Goal: Obtain resource: Obtain resource

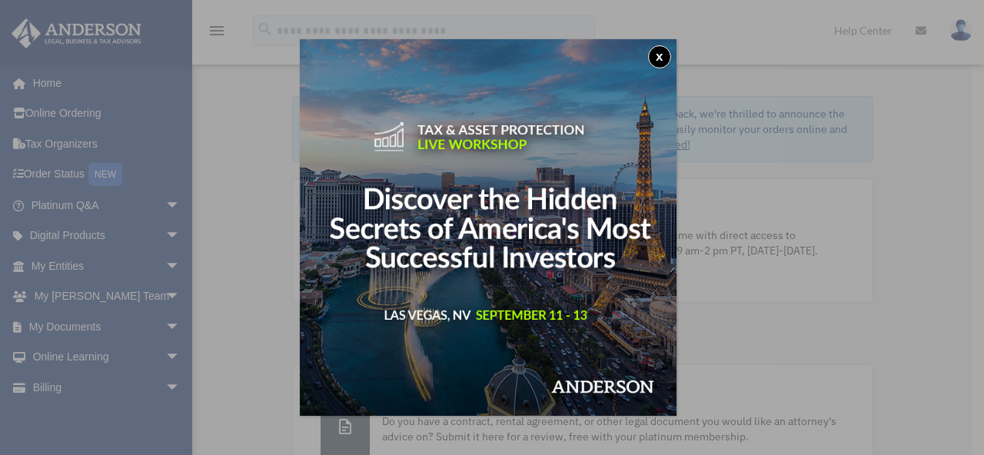
click at [666, 56] on button "x" at bounding box center [659, 56] width 23 height 23
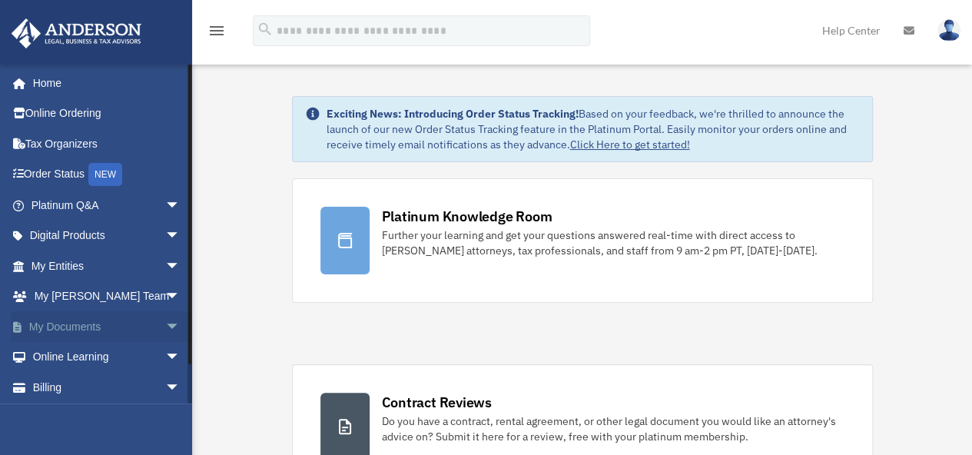
click at [66, 327] on link "My Documents arrow_drop_down" at bounding box center [107, 326] width 193 height 31
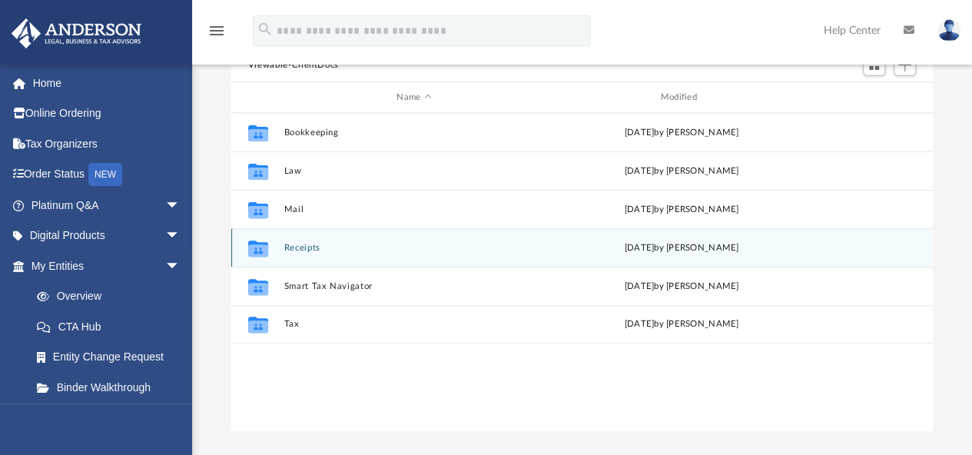
scroll to position [154, 0]
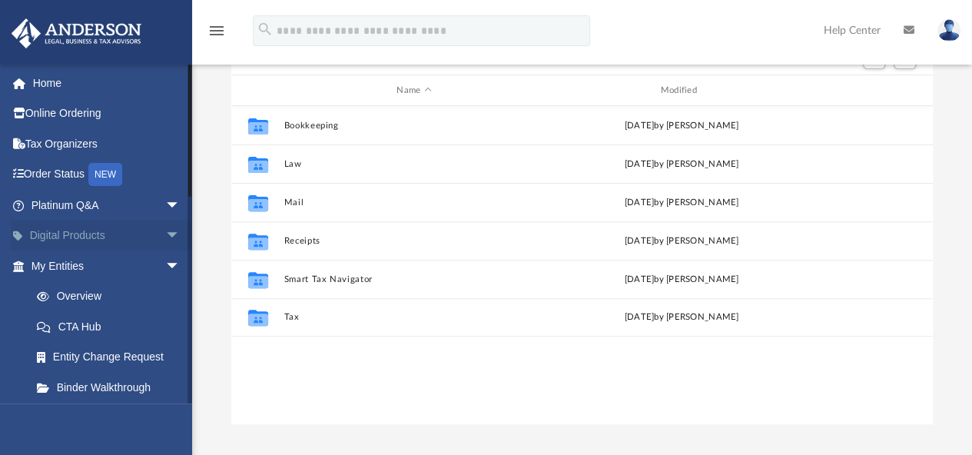
click at [166, 241] on span "arrow_drop_down" at bounding box center [180, 237] width 31 height 32
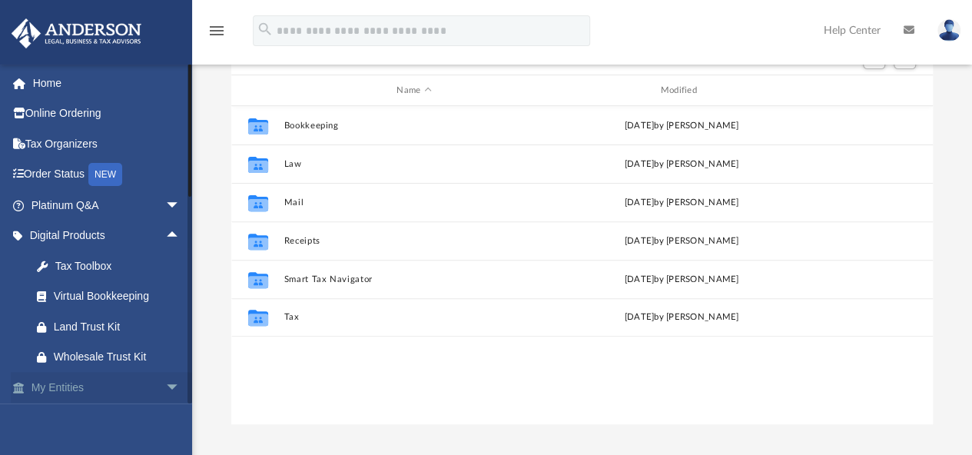
click at [165, 384] on span "arrow_drop_down" at bounding box center [180, 388] width 31 height 32
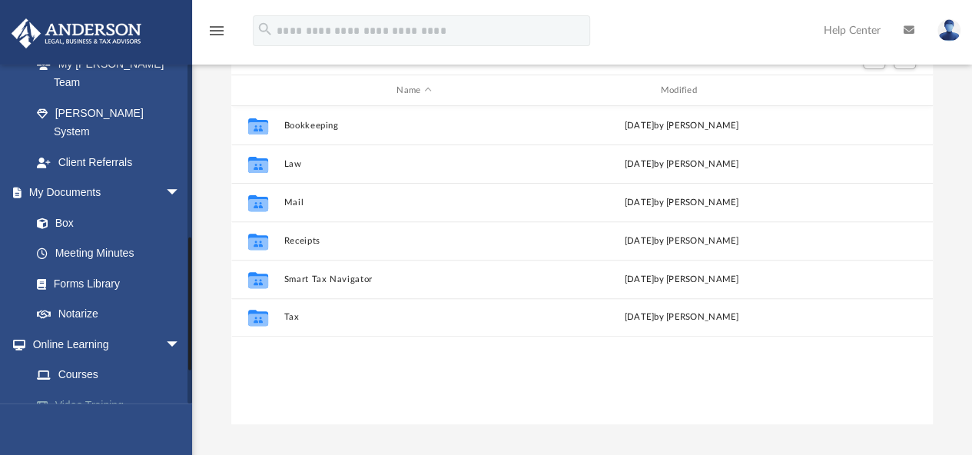
scroll to position [457, 0]
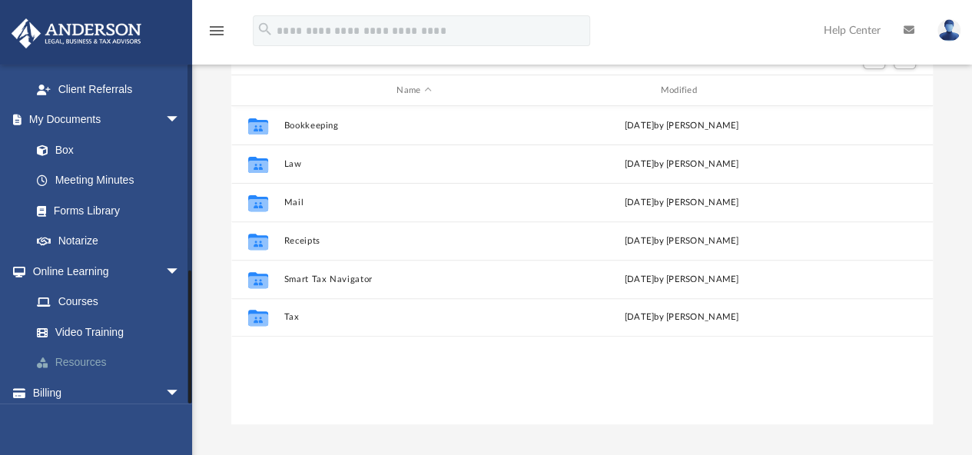
click at [95, 347] on link "Resources" at bounding box center [113, 362] width 182 height 31
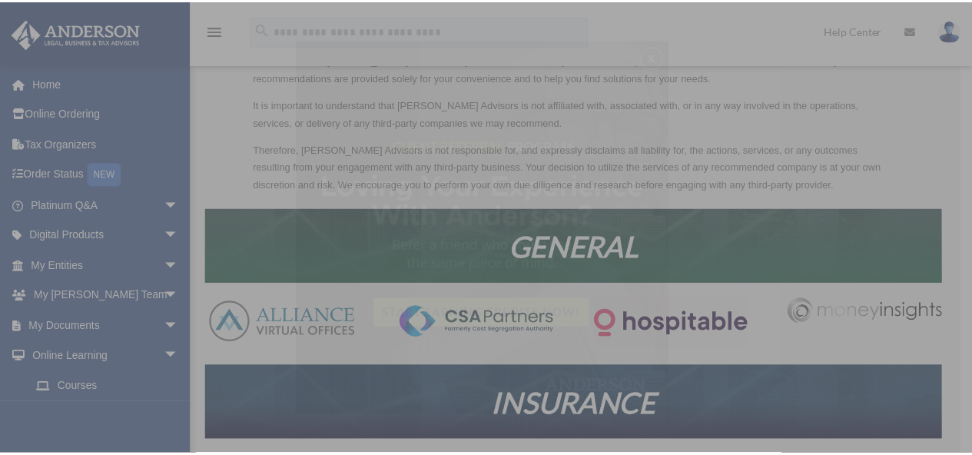
scroll to position [154, 0]
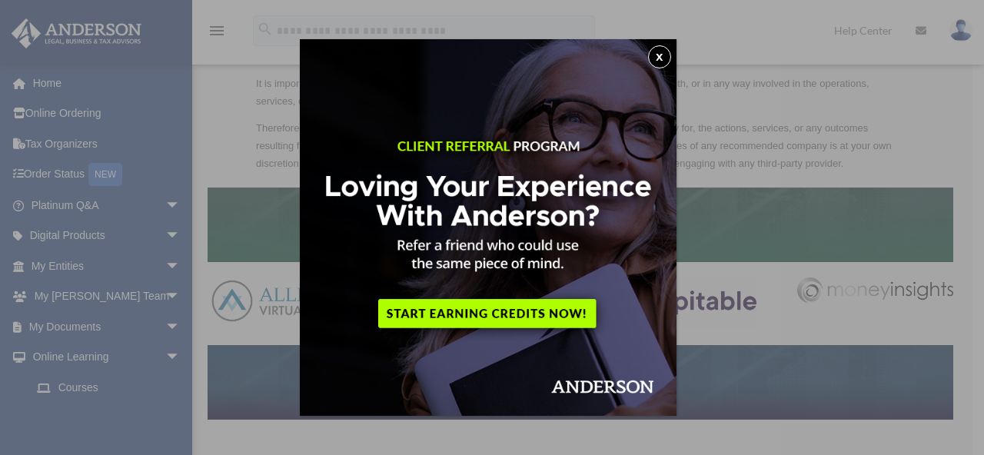
click at [667, 56] on button "x" at bounding box center [659, 56] width 23 height 23
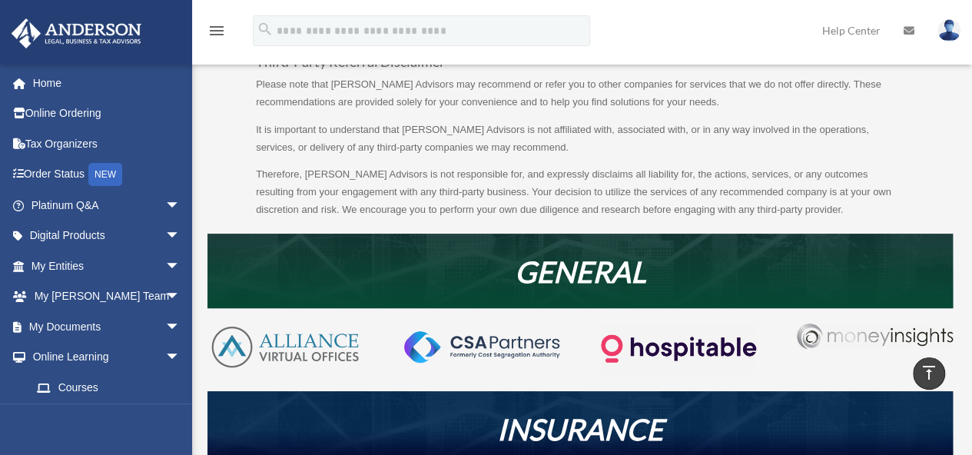
scroll to position [0, 0]
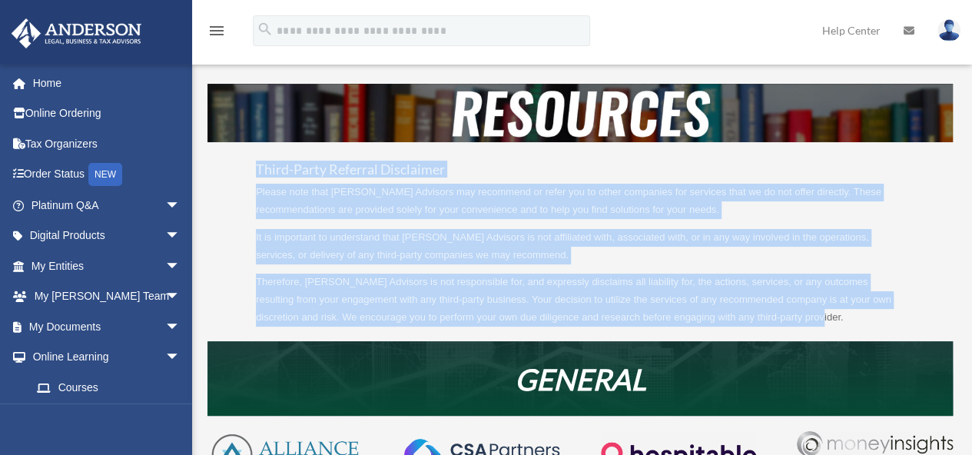
drag, startPoint x: 258, startPoint y: 171, endPoint x: 786, endPoint y: 331, distance: 551.8
click at [786, 331] on div "Third-Party Referral Disclaimer Please note that Anderson Advisors may recommen…" at bounding box center [581, 213] width 746 height 258
click at [804, 316] on p "Therefore, Anderson Advisors is not responsible for, and expressly disclaims al…" at bounding box center [580, 300] width 649 height 52
drag, startPoint x: 794, startPoint y: 317, endPoint x: 257, endPoint y: 164, distance: 558.7
click at [257, 163] on div "Third-Party Referral Disclaimer Please note that Anderson Advisors may recommen…" at bounding box center [580, 245] width 649 height 164
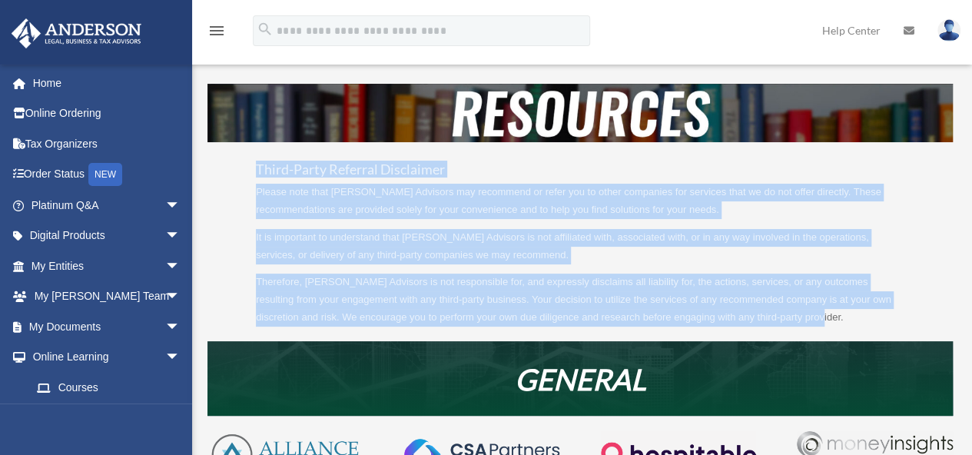
click at [335, 208] on p "Please note that Anderson Advisors may recommend or refer you to other companie…" at bounding box center [580, 206] width 649 height 45
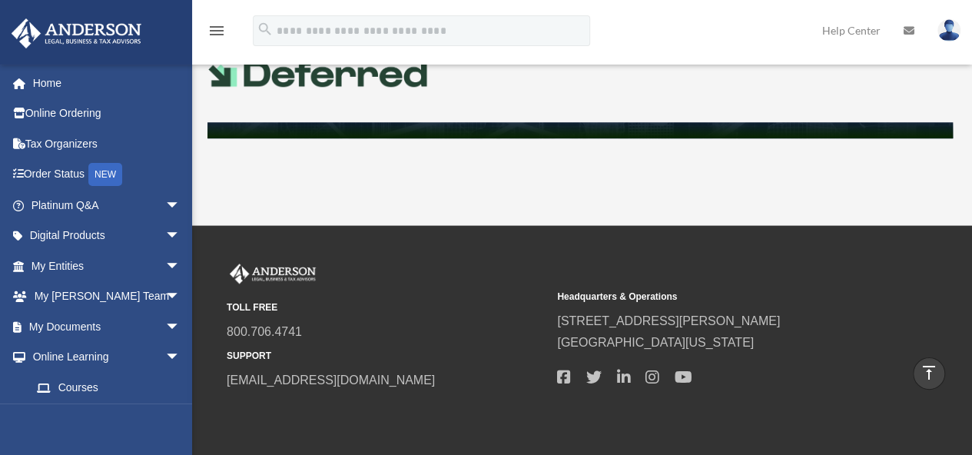
scroll to position [822, 0]
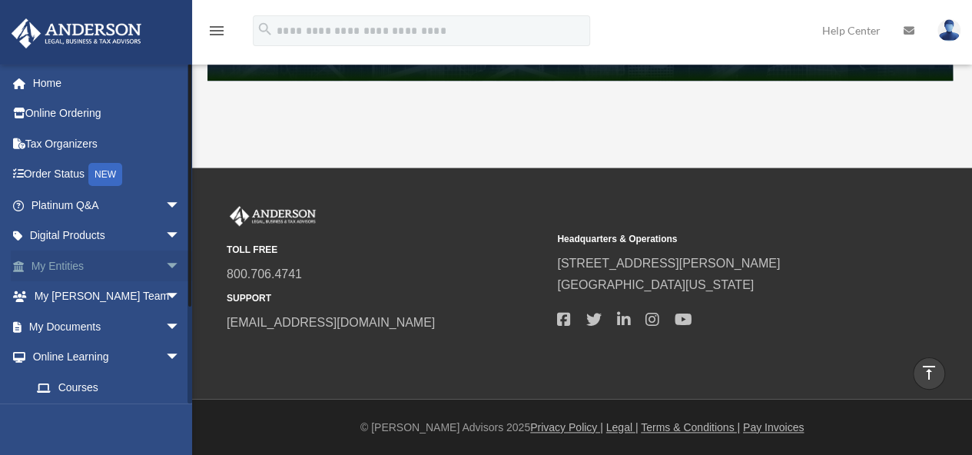
click at [165, 266] on span "arrow_drop_down" at bounding box center [180, 267] width 31 height 32
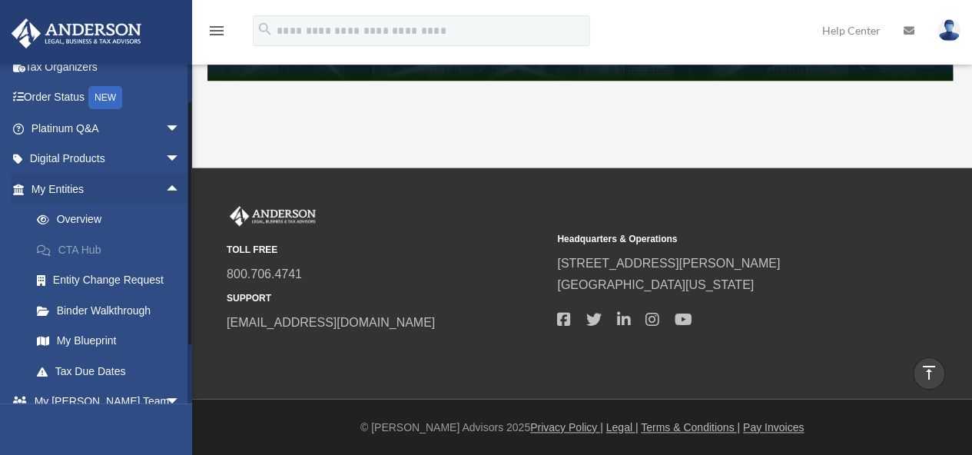
scroll to position [154, 0]
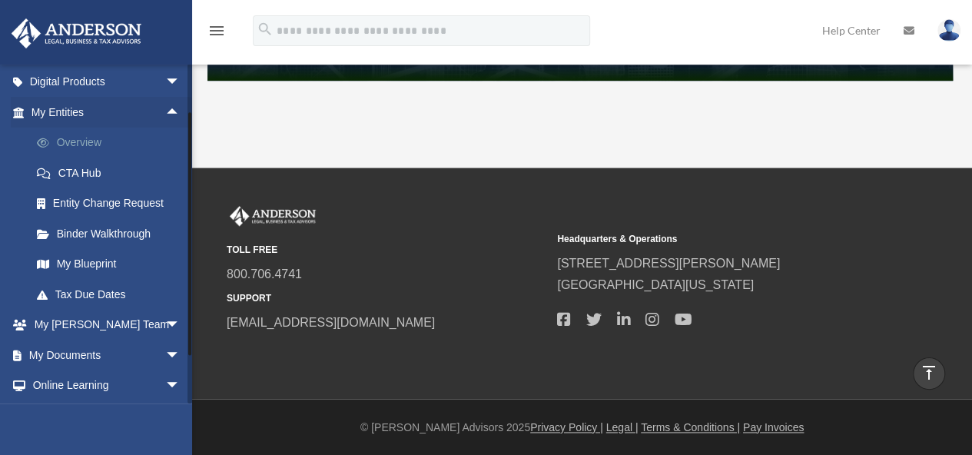
click at [80, 145] on link "Overview" at bounding box center [113, 143] width 182 height 31
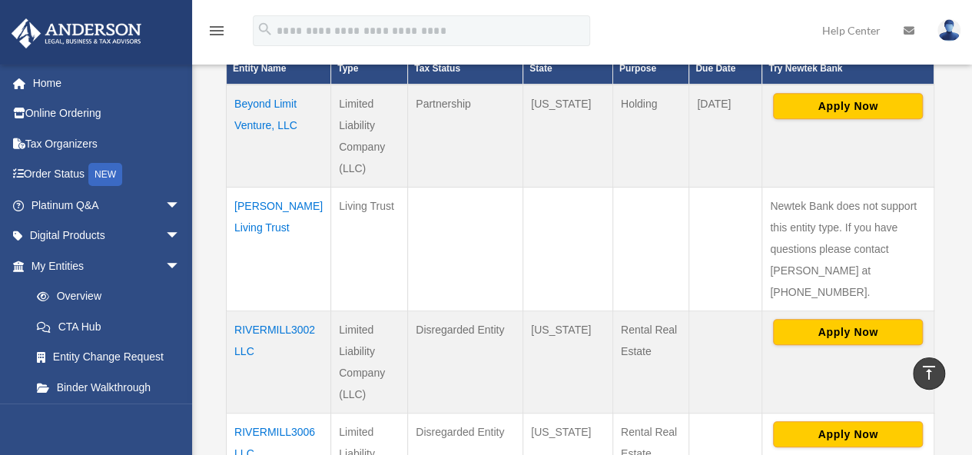
scroll to position [461, 0]
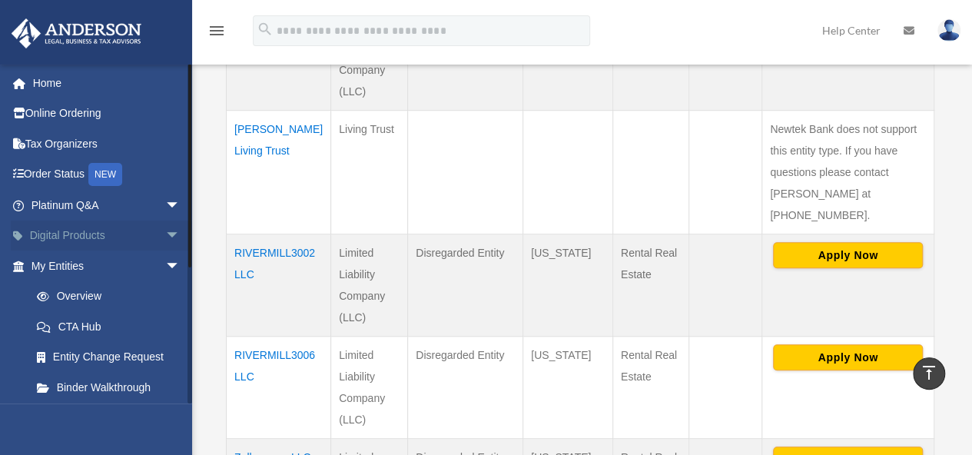
click at [165, 238] on span "arrow_drop_down" at bounding box center [180, 237] width 31 height 32
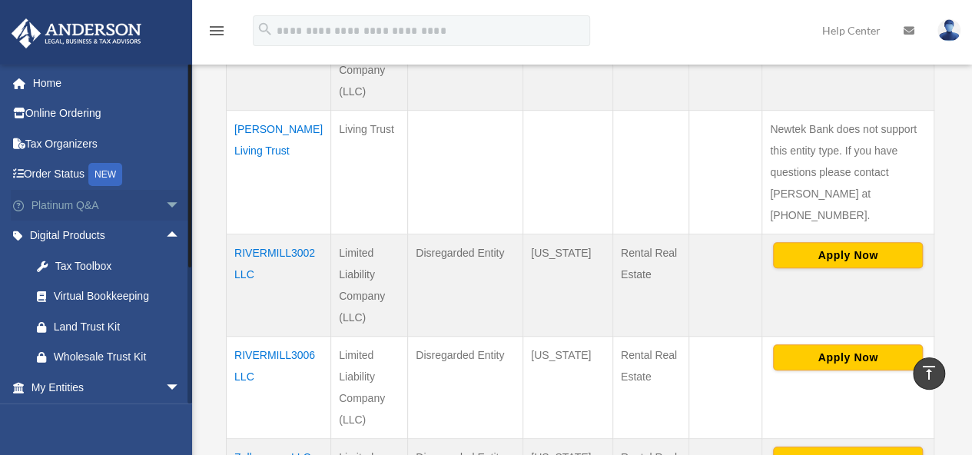
click at [165, 206] on span "arrow_drop_down" at bounding box center [180, 206] width 31 height 32
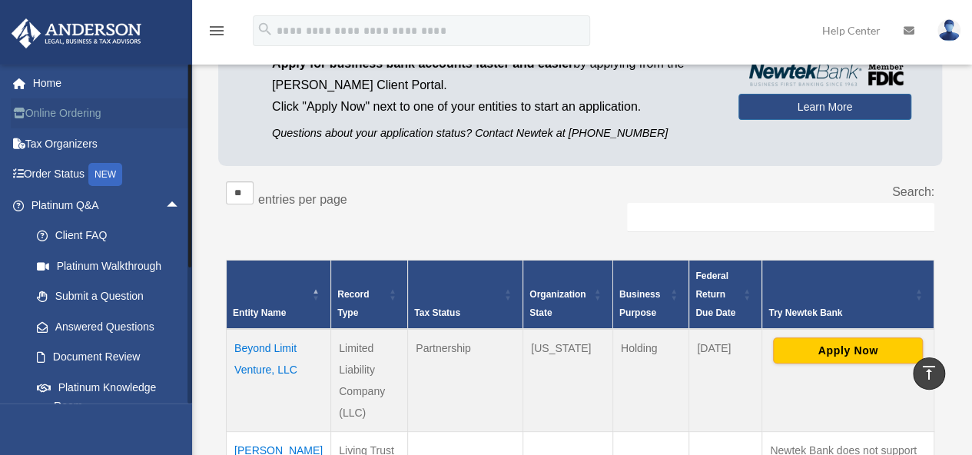
scroll to position [0, 0]
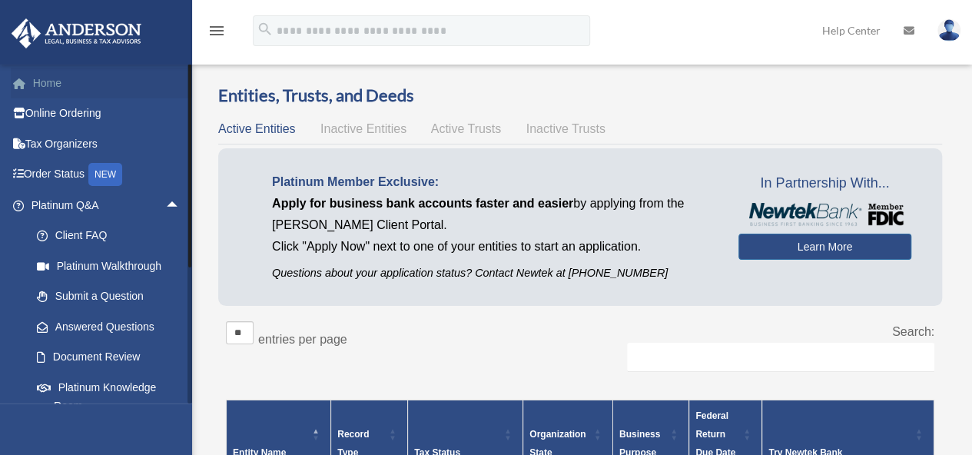
click at [50, 85] on link "Home" at bounding box center [107, 83] width 193 height 31
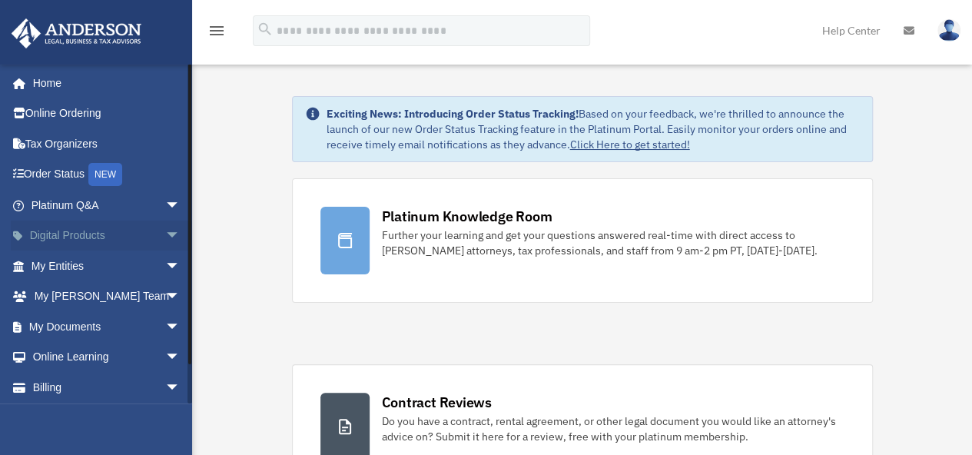
click at [165, 236] on span "arrow_drop_down" at bounding box center [180, 237] width 31 height 32
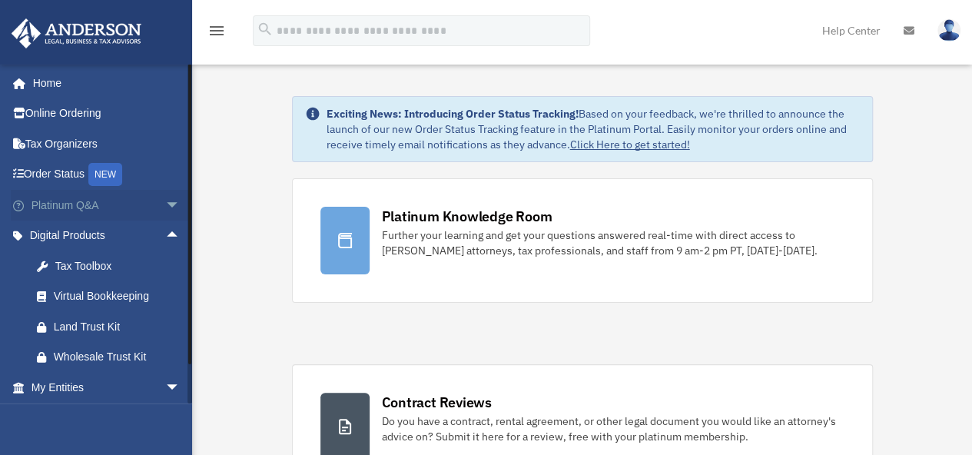
click at [165, 204] on span "arrow_drop_down" at bounding box center [180, 206] width 31 height 32
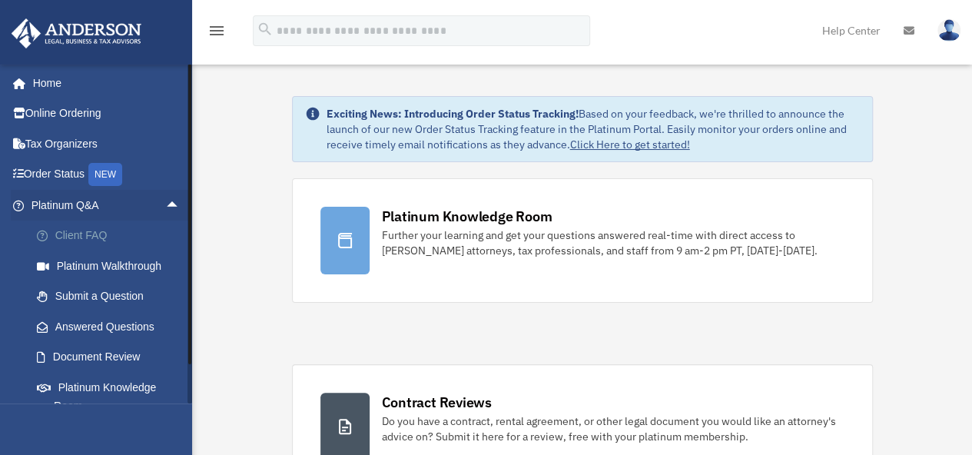
click at [88, 236] on link "Client FAQ" at bounding box center [113, 236] width 182 height 31
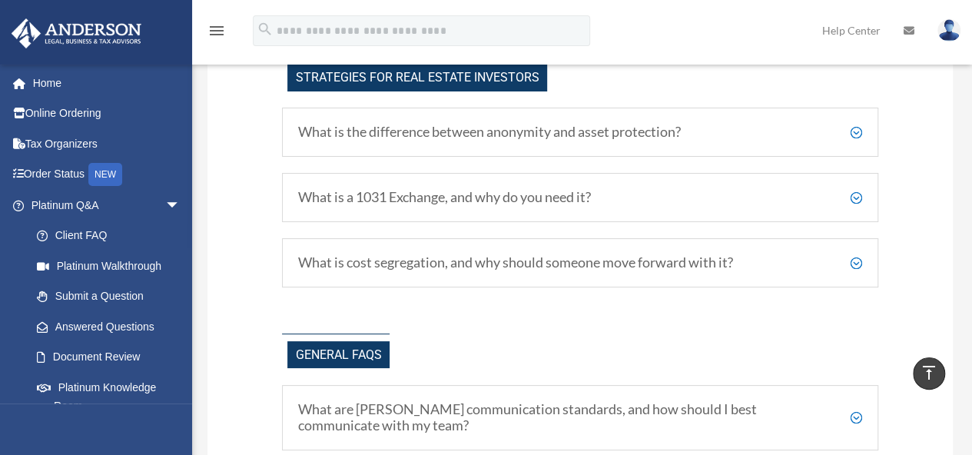
scroll to position [2844, 0]
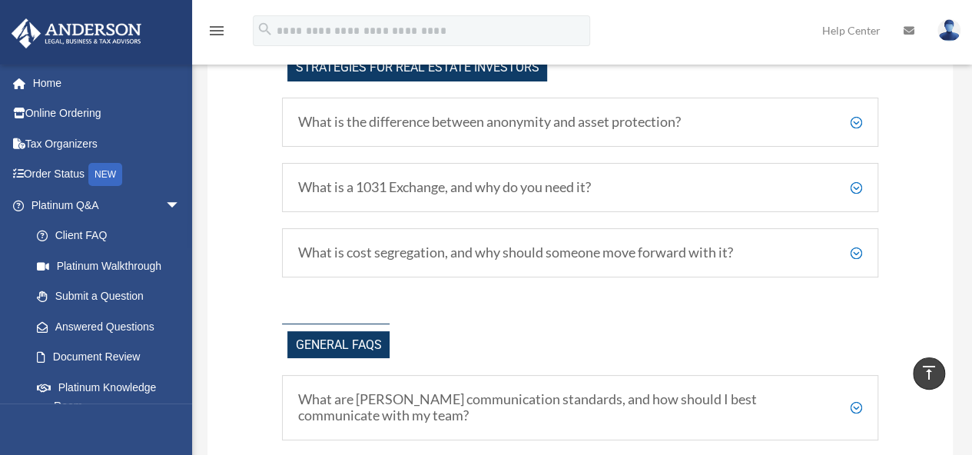
click at [850, 188] on h5 "What is a 1031 Exchange, and why do you need it?" at bounding box center [580, 187] width 564 height 17
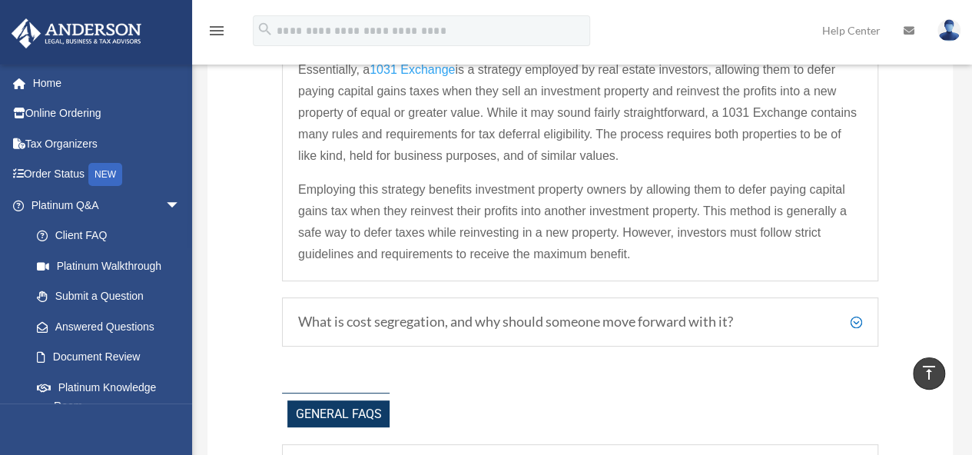
scroll to position [2998, 0]
click at [855, 325] on h5 "What is cost segregation, and why should someone move forward with it?" at bounding box center [580, 320] width 564 height 17
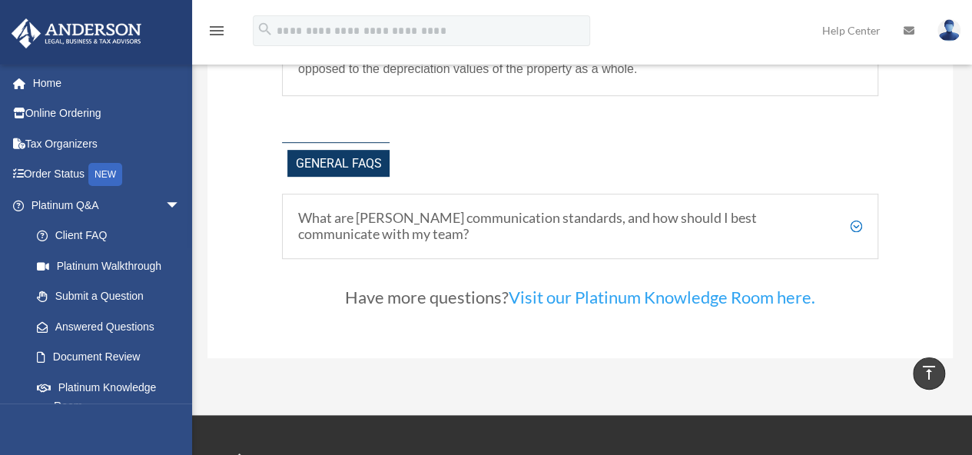
scroll to position [3228, 0]
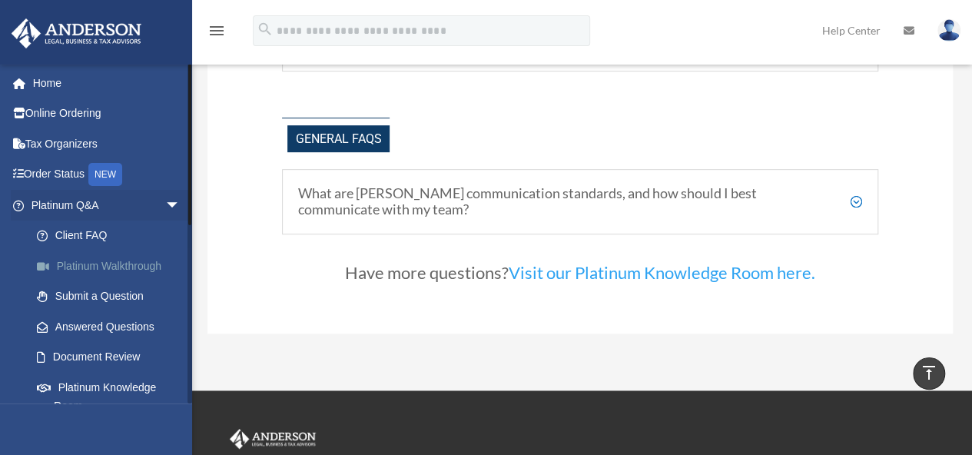
click at [105, 268] on link "Platinum Walkthrough" at bounding box center [113, 266] width 182 height 31
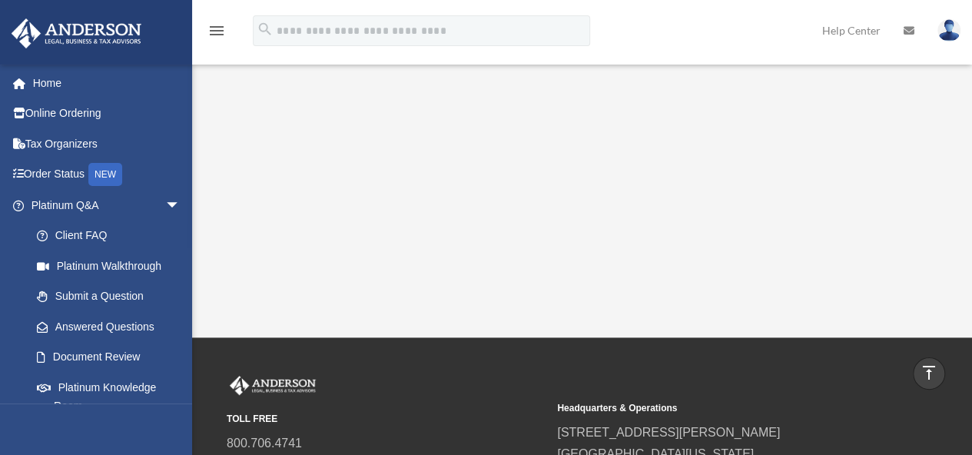
scroll to position [154, 0]
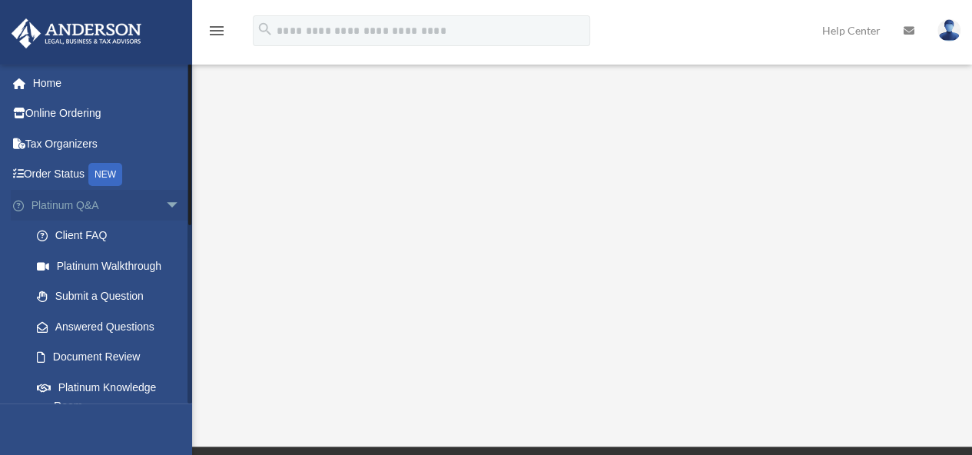
click at [165, 207] on span "arrow_drop_down" at bounding box center [180, 206] width 31 height 32
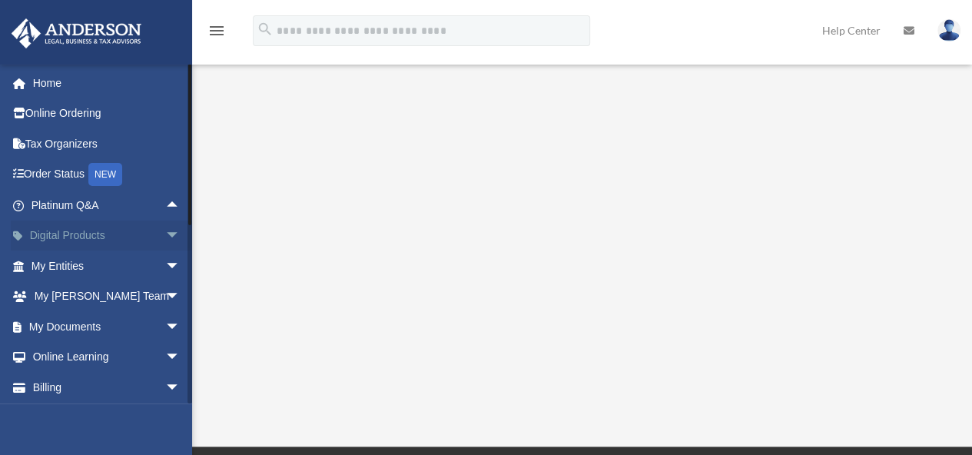
click at [165, 239] on span "arrow_drop_down" at bounding box center [180, 237] width 31 height 32
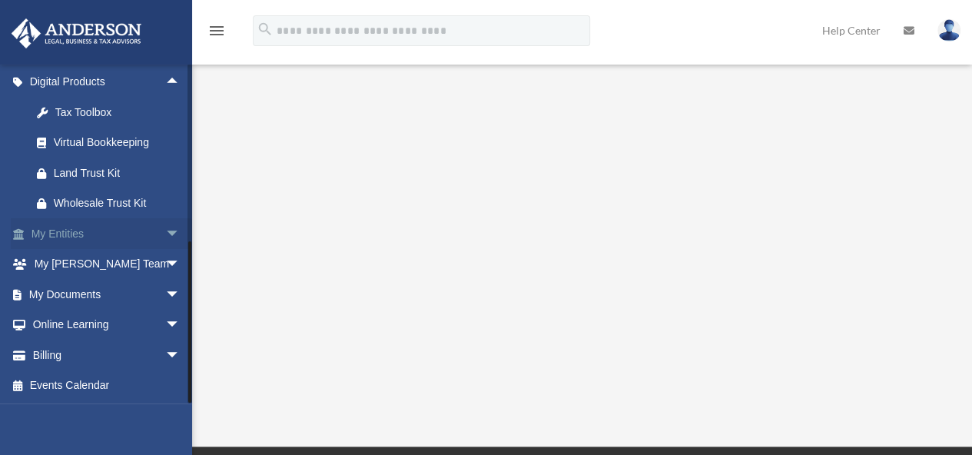
click at [165, 292] on span "arrow_drop_down" at bounding box center [180, 295] width 31 height 32
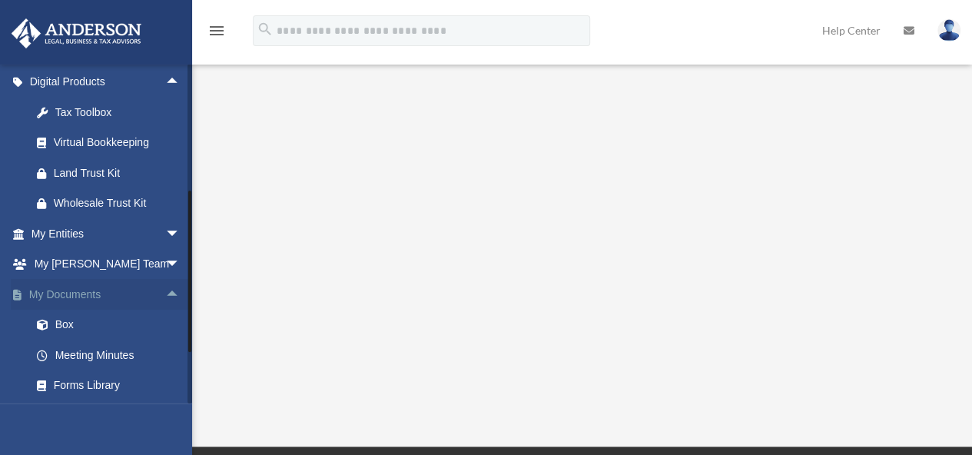
scroll to position [231, 0]
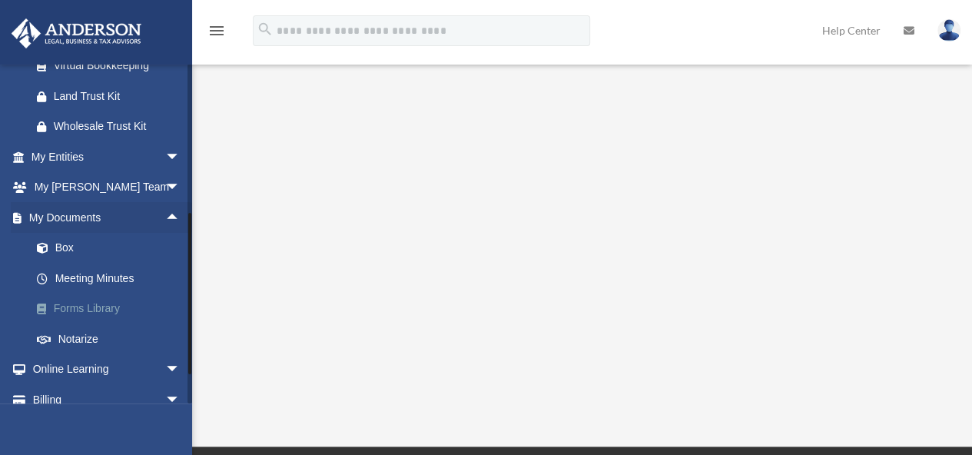
click at [91, 307] on link "Forms Library" at bounding box center [113, 309] width 182 height 31
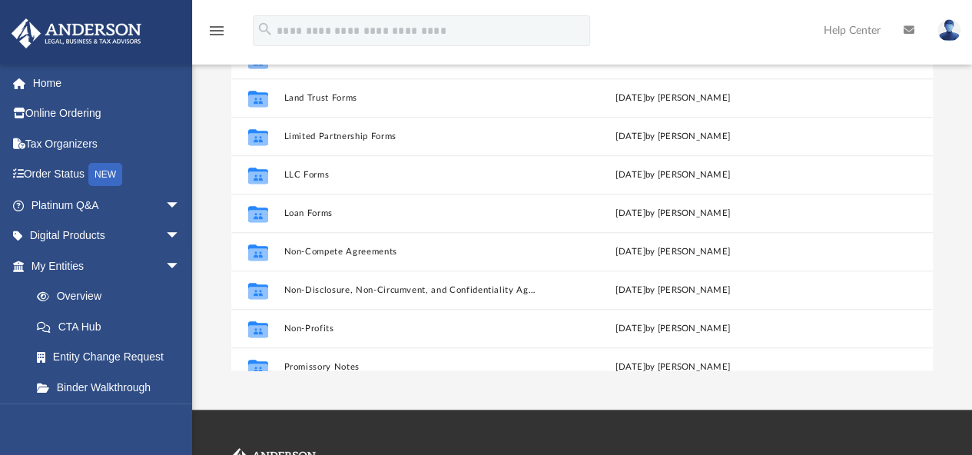
scroll to position [603, 0]
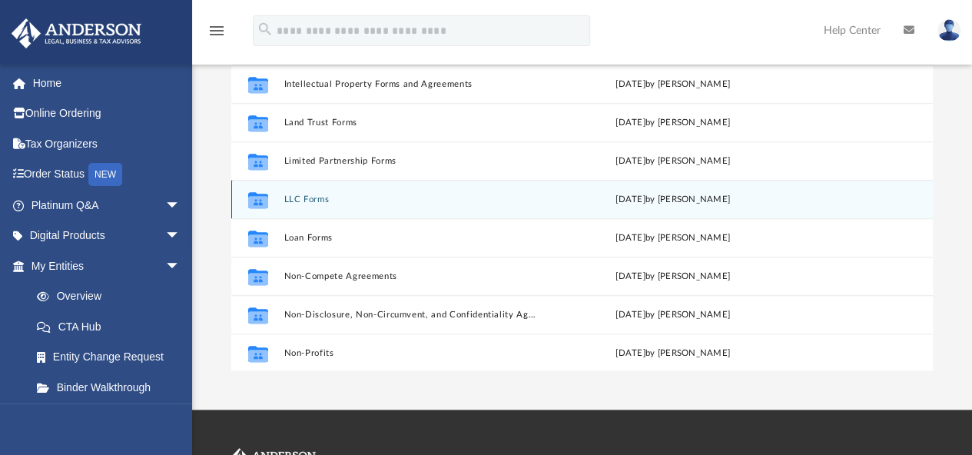
click at [298, 199] on button "LLC Forms" at bounding box center [411, 199] width 255 height 10
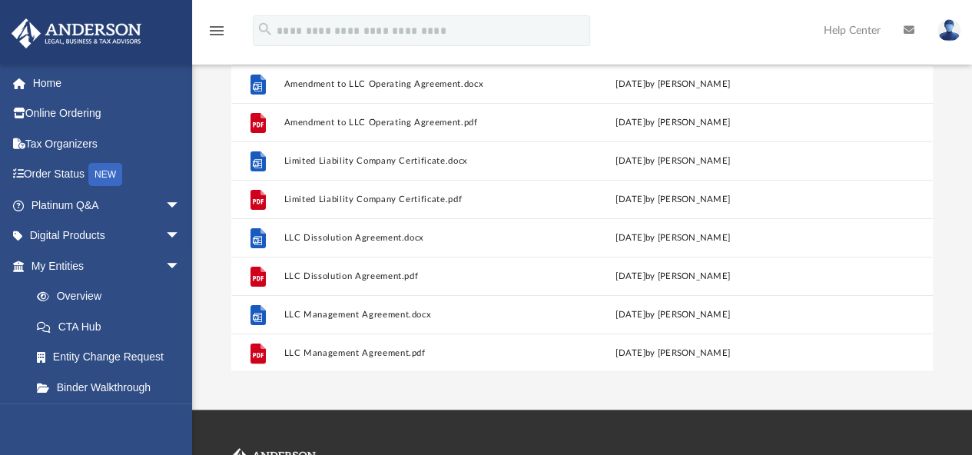
scroll to position [0, 0]
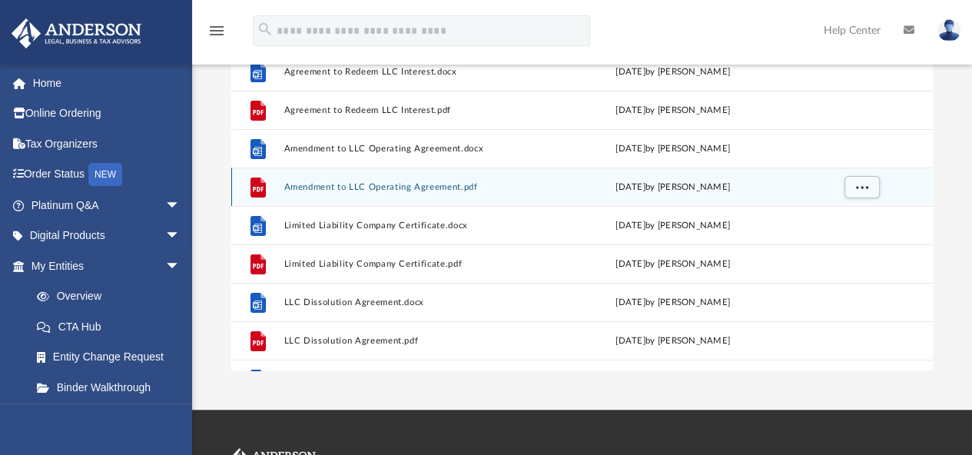
click at [430, 187] on button "Amendment to LLC Operating Agreement.pdf" at bounding box center [411, 187] width 255 height 10
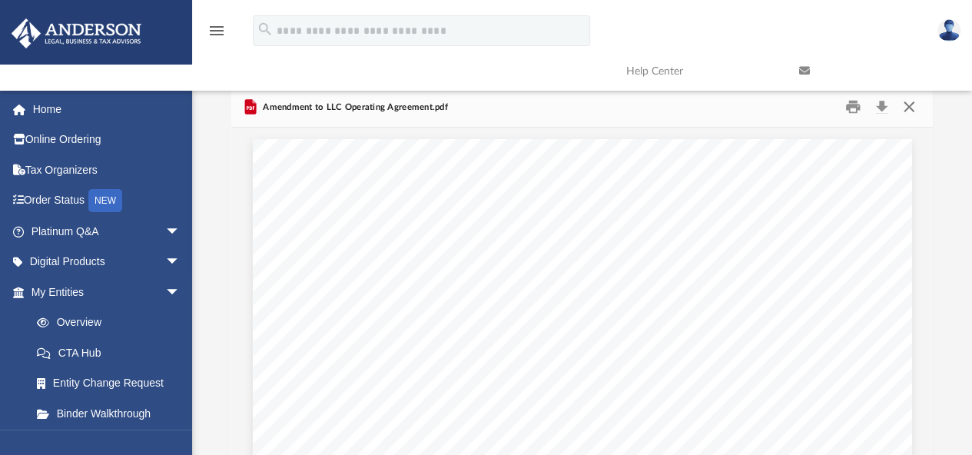
click at [912, 108] on button "Close" at bounding box center [910, 107] width 28 height 24
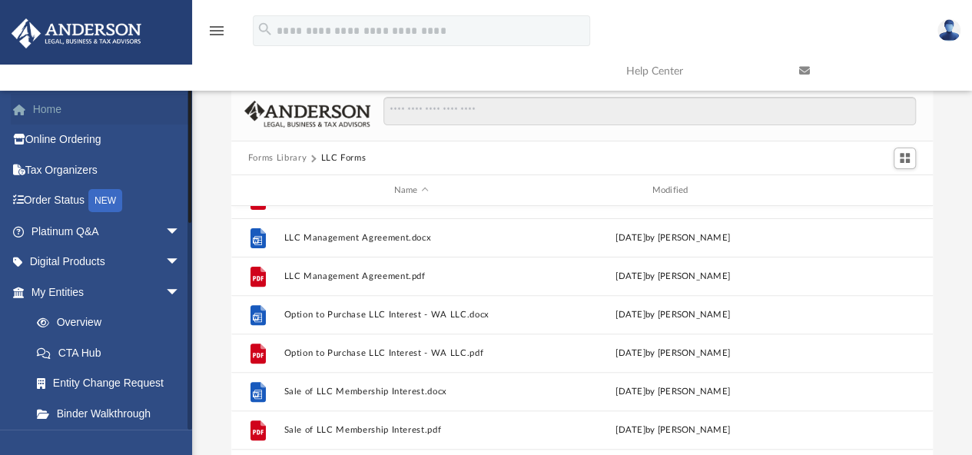
click at [59, 116] on link "Home" at bounding box center [107, 109] width 193 height 31
